Goal: Task Accomplishment & Management: Manage account settings

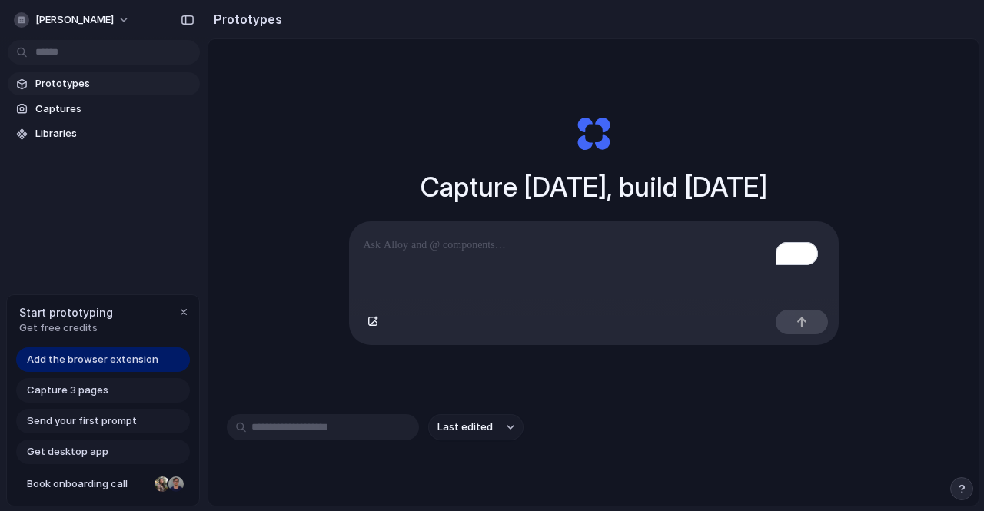
click at [485, 432] on span "Last edited" at bounding box center [465, 427] width 55 height 15
click at [585, 426] on div "Last edited Last created Alphabetical" at bounding box center [492, 255] width 984 height 511
click at [102, 21] on span "[PERSON_NAME]" at bounding box center [74, 19] width 78 height 15
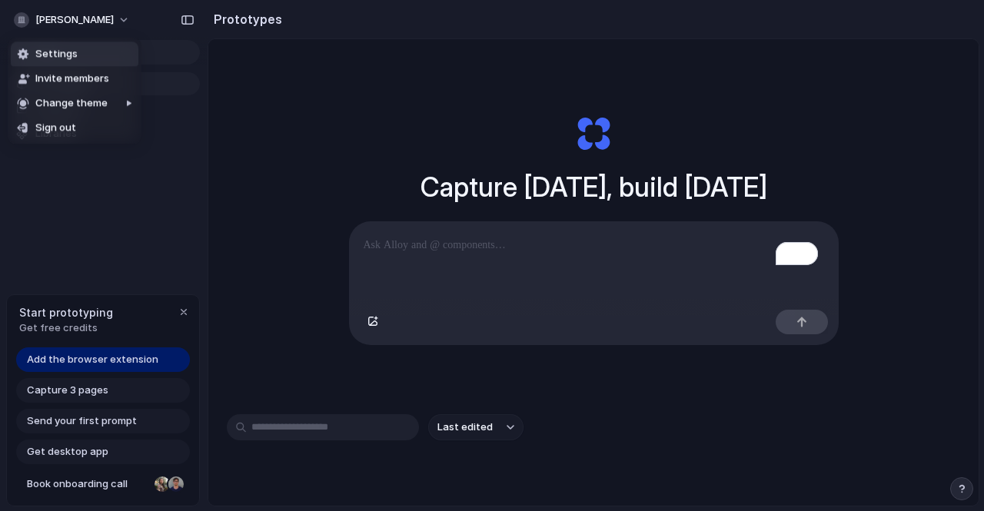
click at [87, 52] on li "Settings" at bounding box center [75, 54] width 128 height 25
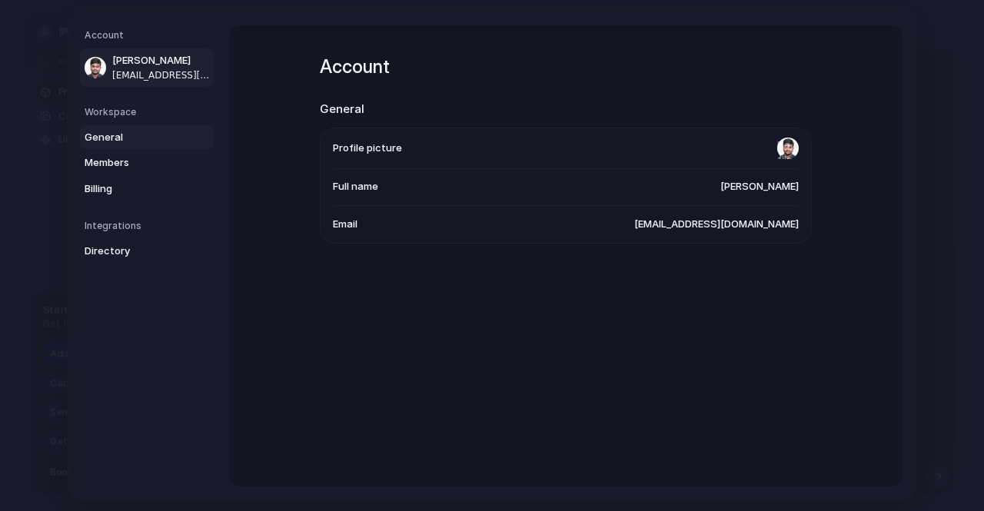
click at [126, 135] on span "General" at bounding box center [134, 136] width 98 height 15
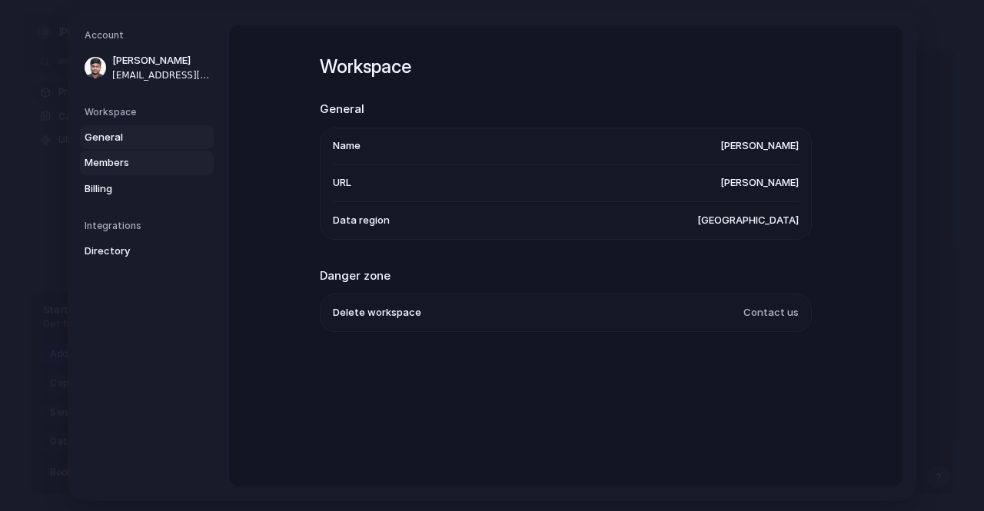
click at [136, 162] on span "Members" at bounding box center [134, 162] width 98 height 15
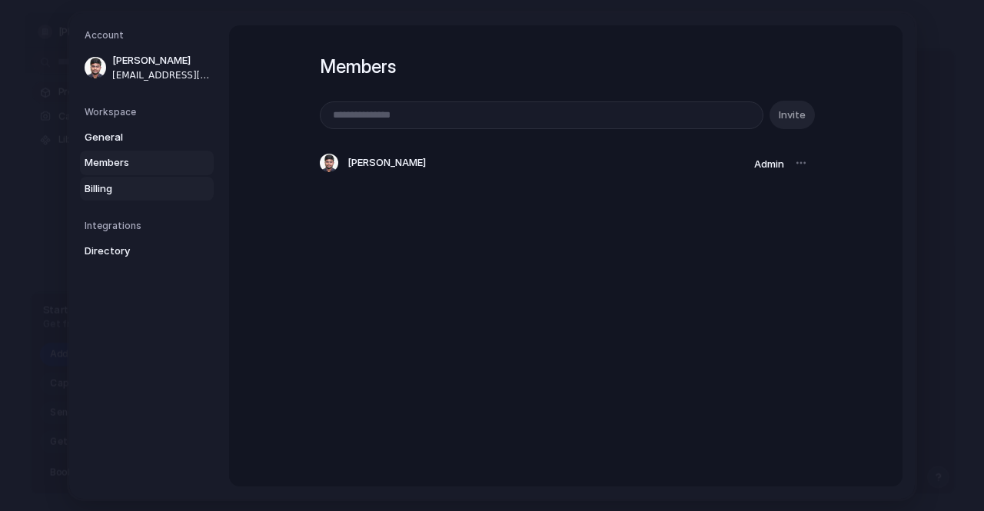
click at [119, 185] on span "Billing" at bounding box center [134, 188] width 98 height 15
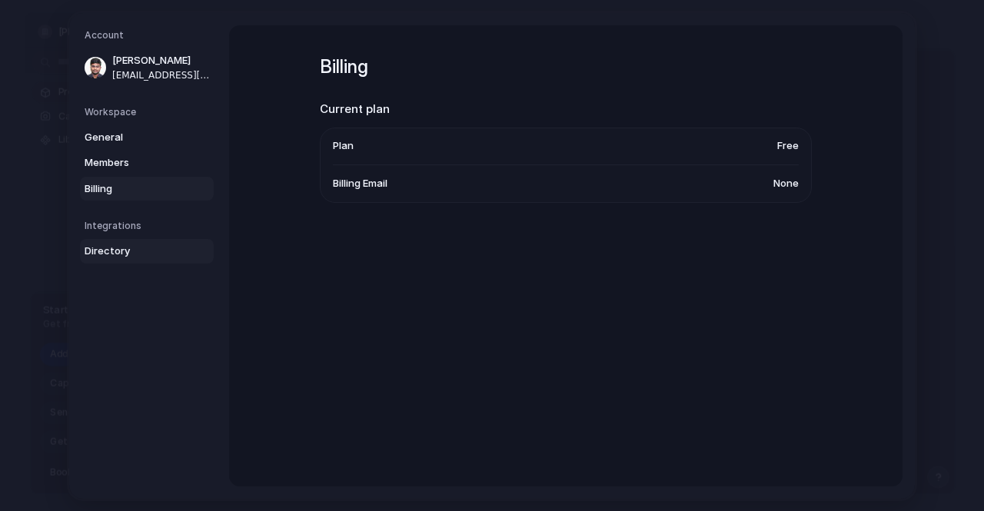
click at [115, 250] on span "Directory" at bounding box center [134, 251] width 98 height 15
